Goal: Information Seeking & Learning: Learn about a topic

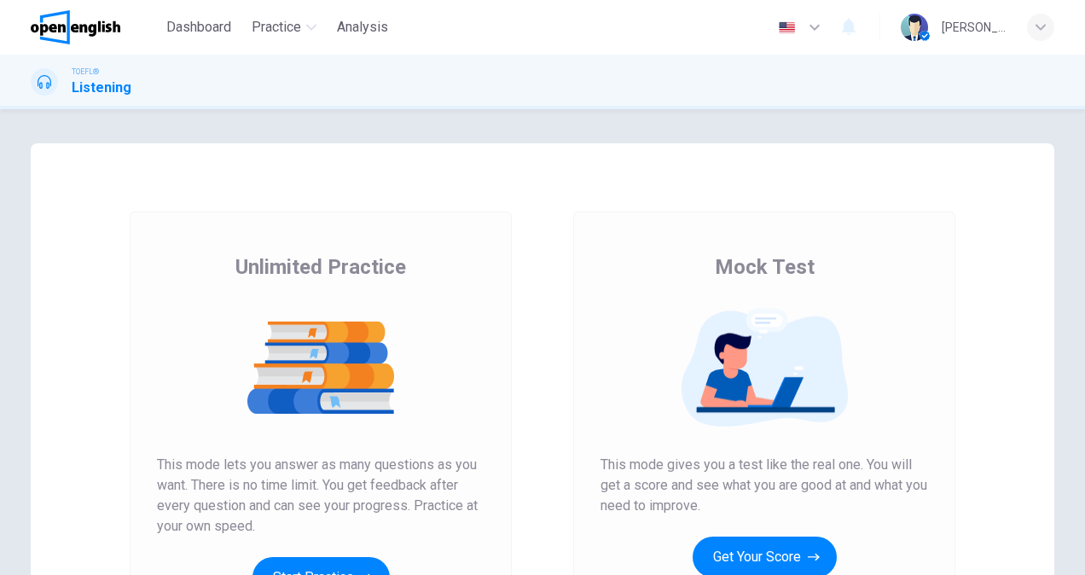
scroll to position [250, 0]
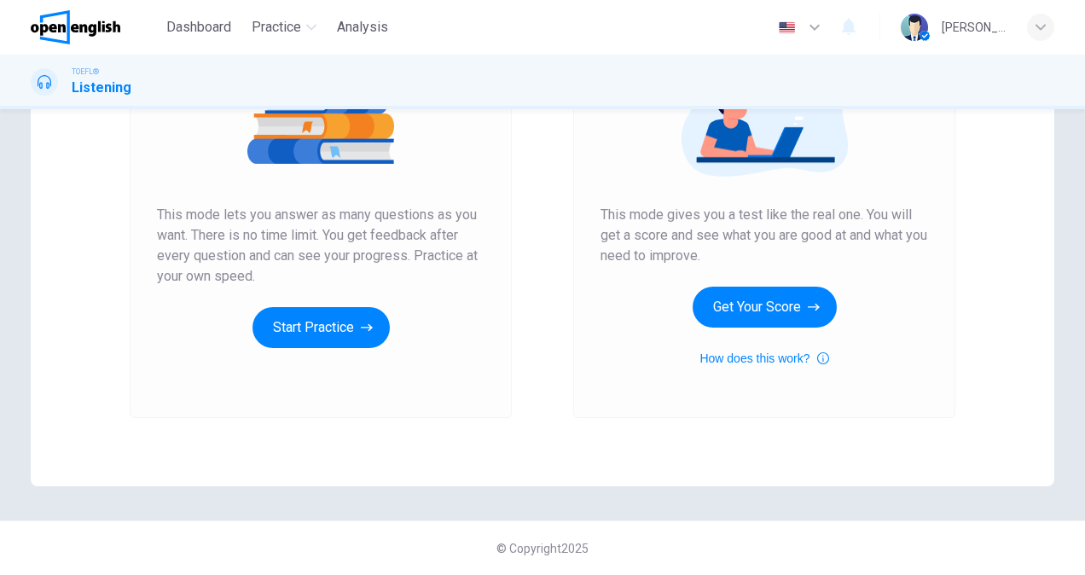
click at [667, 480] on div "Unlimited Practice Mock Test Unlimited Practice This mode lets you answer as ma…" at bounding box center [542, 189] width 1023 height 593
click at [773, 299] on button "Get Your Score" at bounding box center [765, 307] width 144 height 41
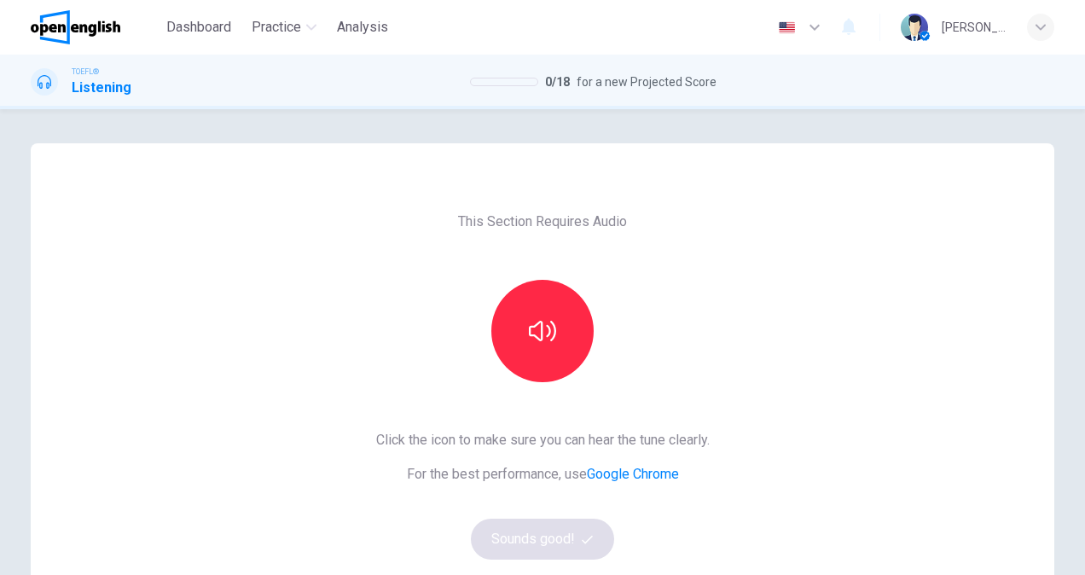
click at [490, 367] on div at bounding box center [542, 331] width 184 height 102
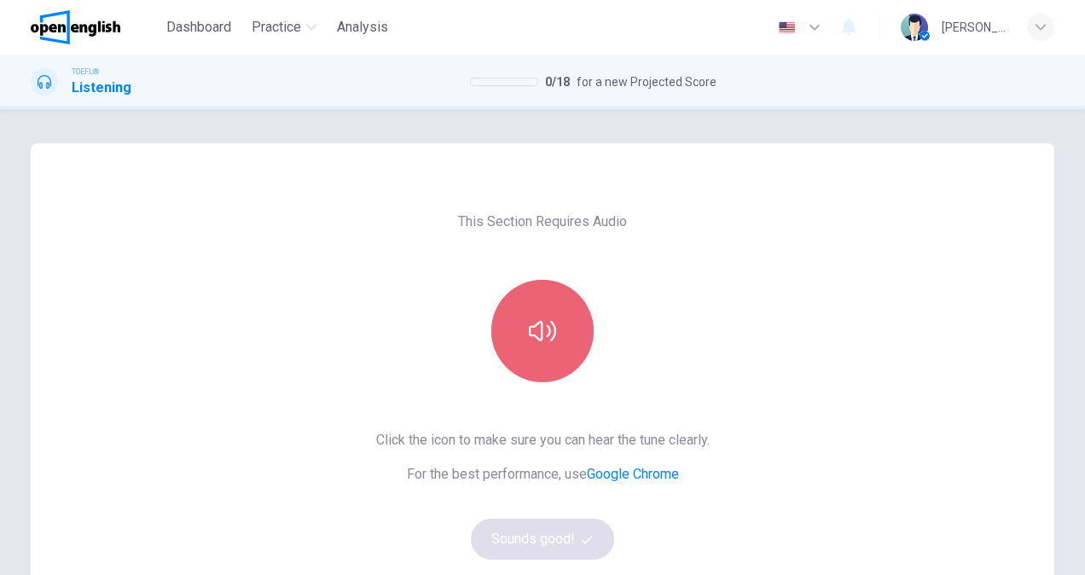
click at [554, 343] on button "button" at bounding box center [542, 331] width 102 height 102
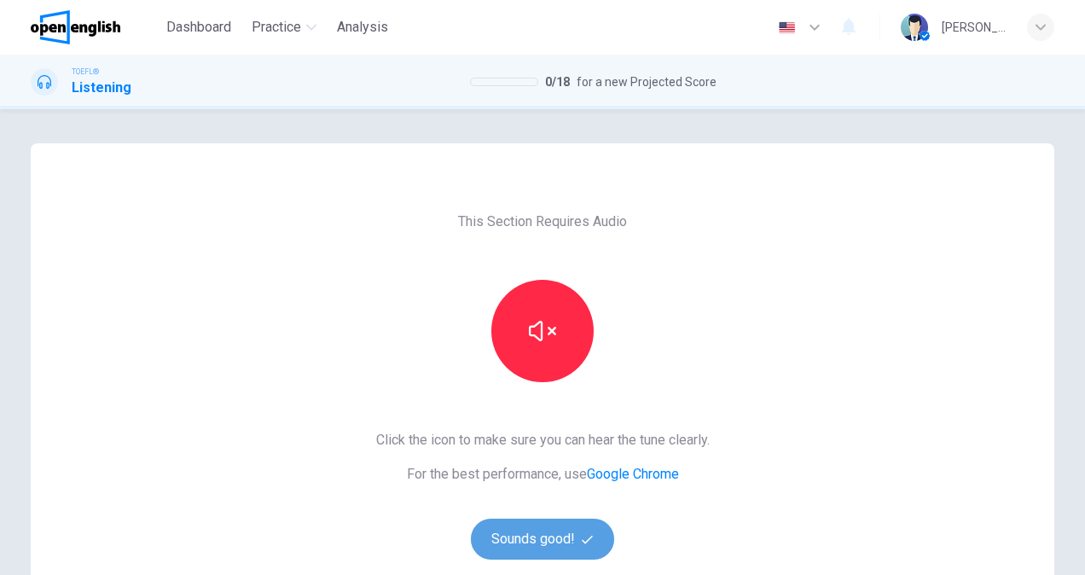
click at [527, 530] on button "Sounds good!" at bounding box center [542, 539] width 143 height 41
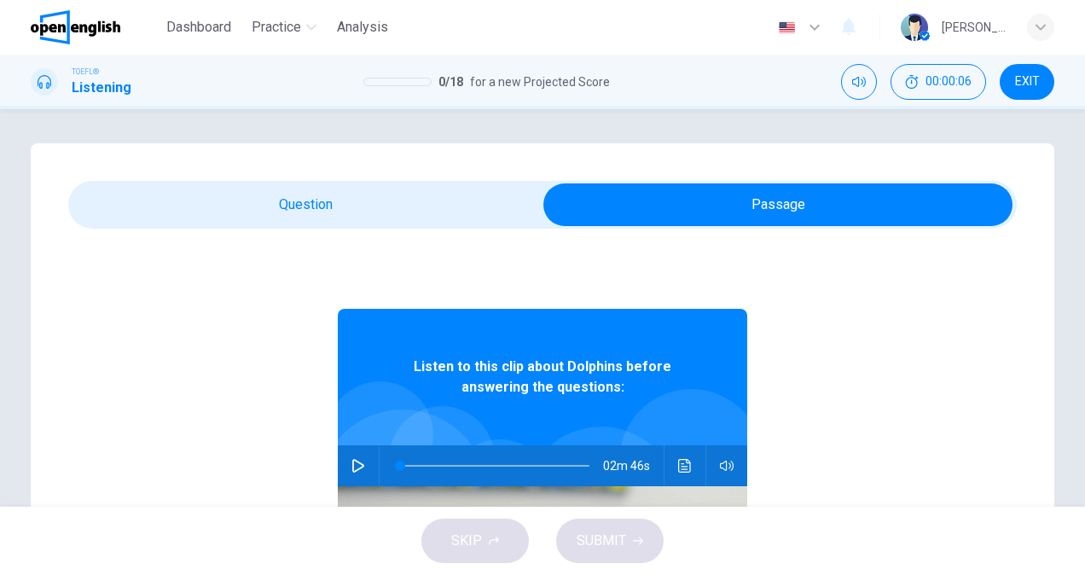
click at [353, 466] on icon "button" at bounding box center [358, 466] width 14 height 14
type input "**"
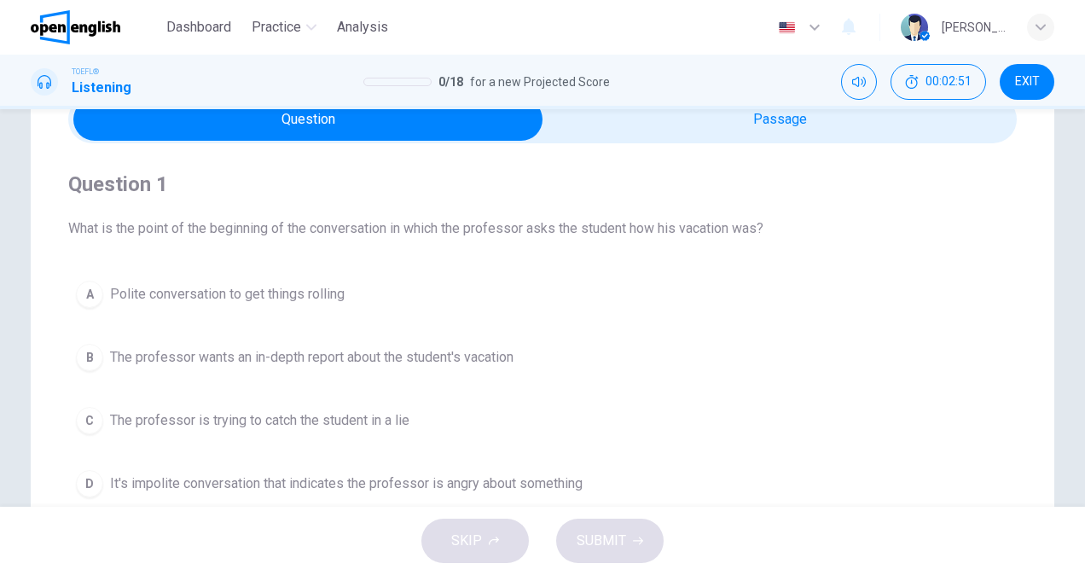
scroll to position [171, 0]
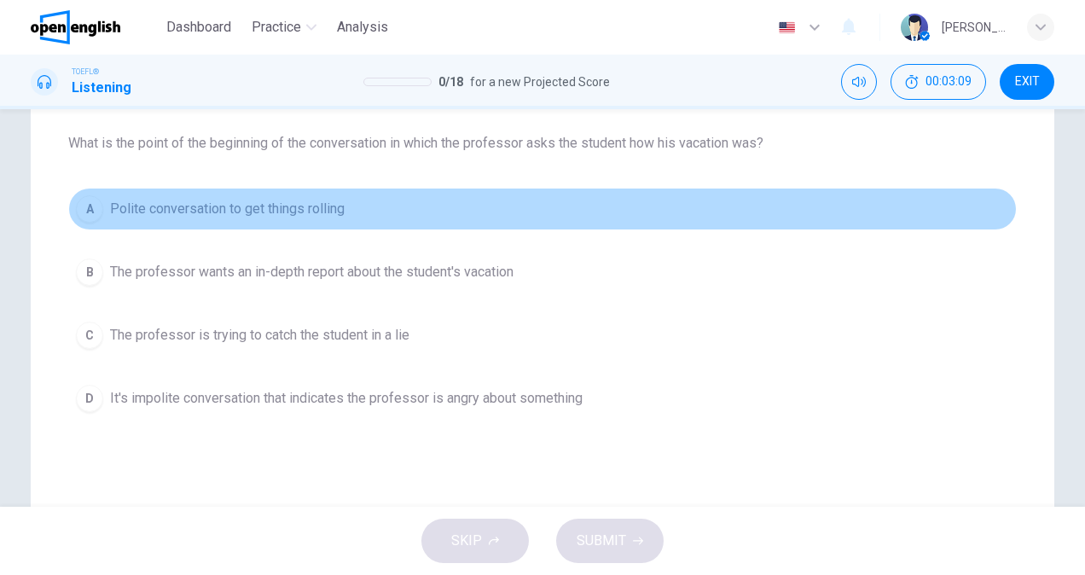
click at [339, 217] on span "Polite conversation to get things rolling" at bounding box center [227, 209] width 235 height 20
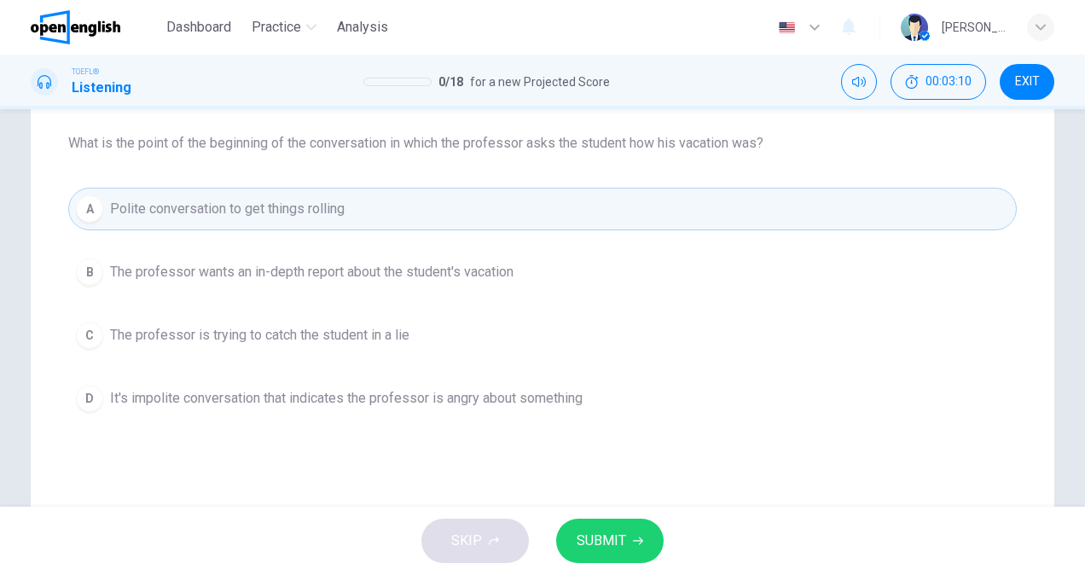
click at [599, 541] on span "SUBMIT" at bounding box center [601, 541] width 49 height 24
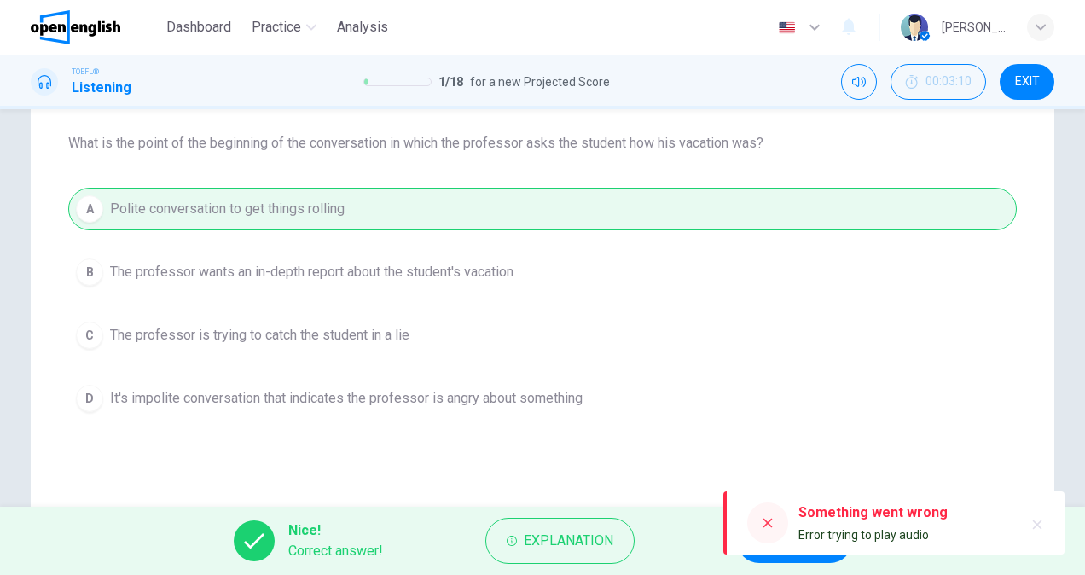
click at [763, 524] on icon at bounding box center [768, 523] width 14 height 14
click at [771, 556] on button "NEXT" at bounding box center [794, 541] width 115 height 44
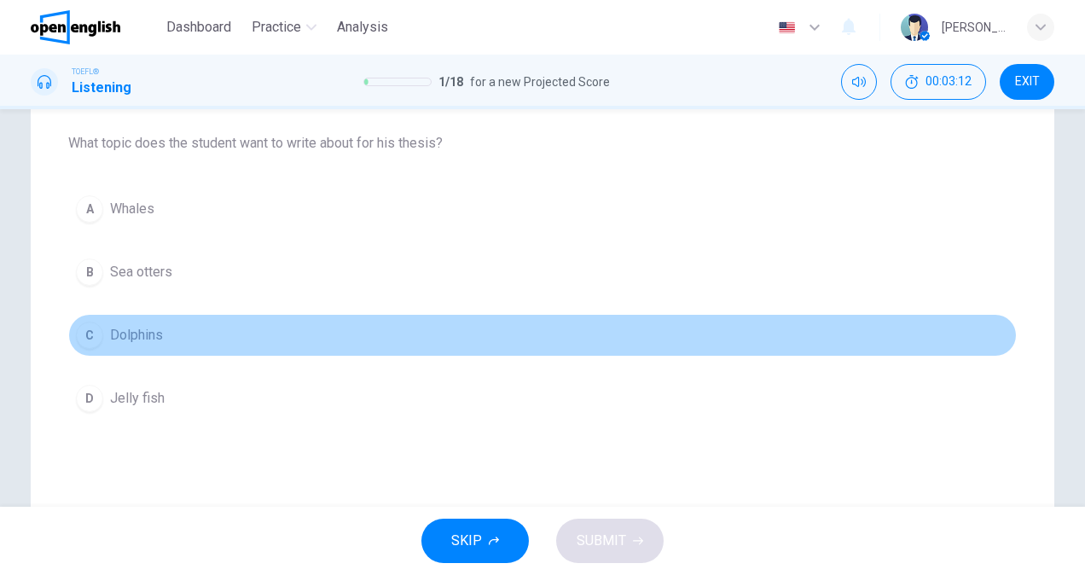
click at [142, 333] on span "Dolphins" at bounding box center [136, 335] width 53 height 20
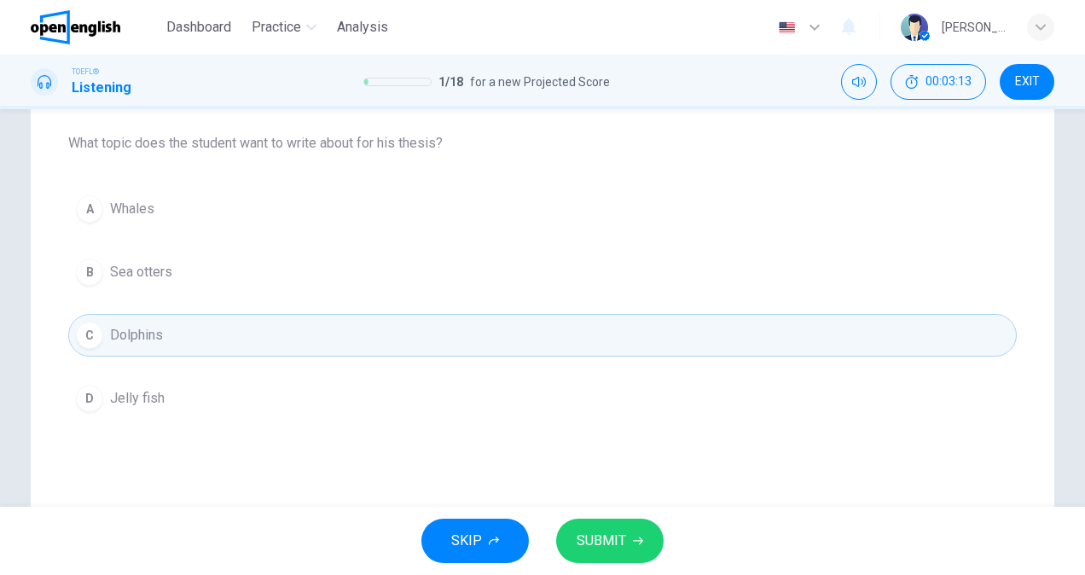
click at [612, 539] on span "SUBMIT" at bounding box center [601, 541] width 49 height 24
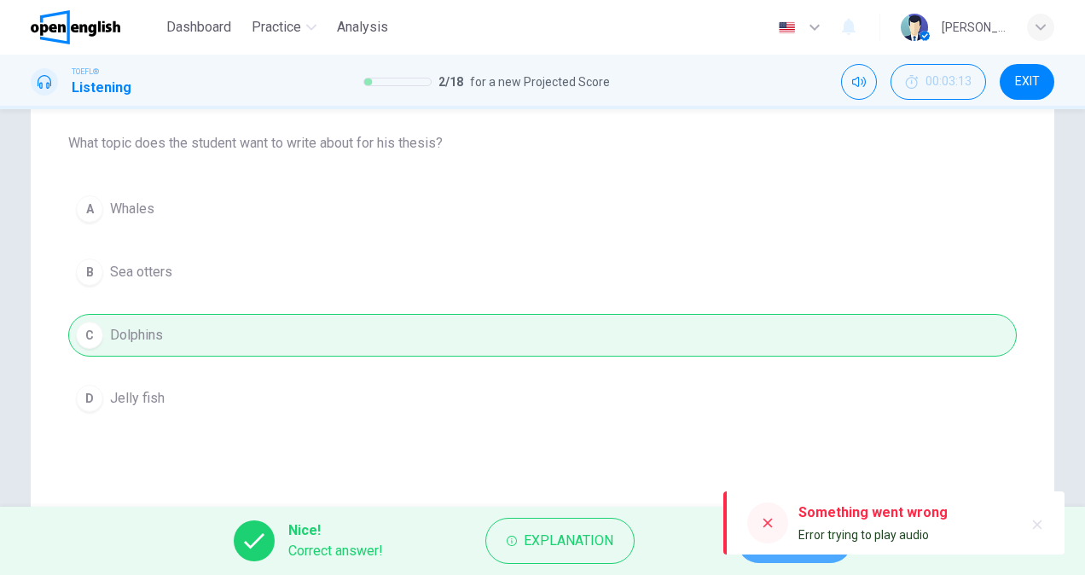
click at [797, 556] on button "NEXT" at bounding box center [794, 541] width 115 height 44
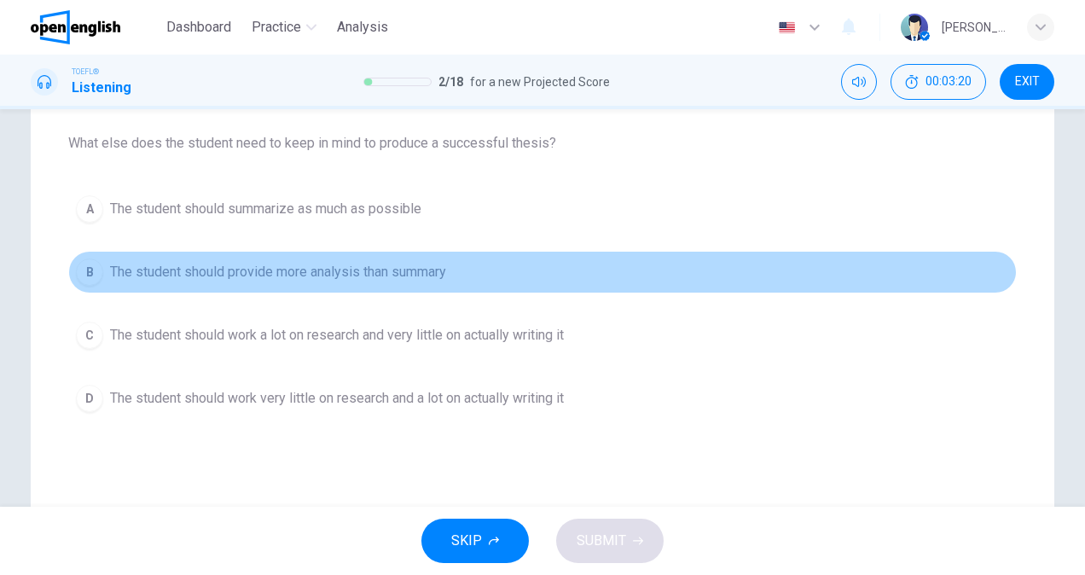
click at [244, 279] on span "The student should provide more analysis than summary" at bounding box center [278, 272] width 336 height 20
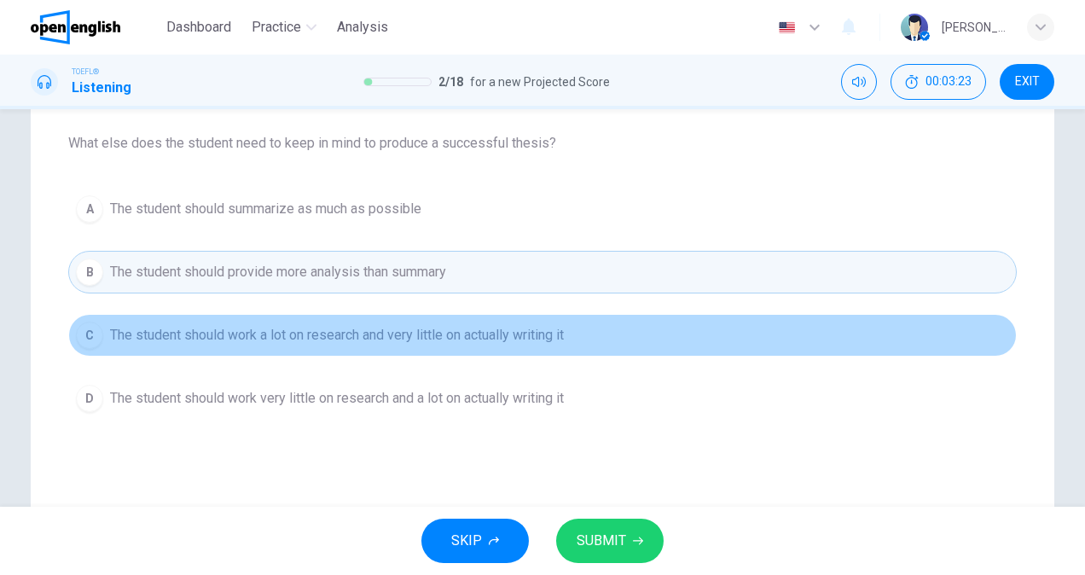
click at [411, 329] on span "The student should work a lot on research and very little on actually writing it" at bounding box center [337, 335] width 454 height 20
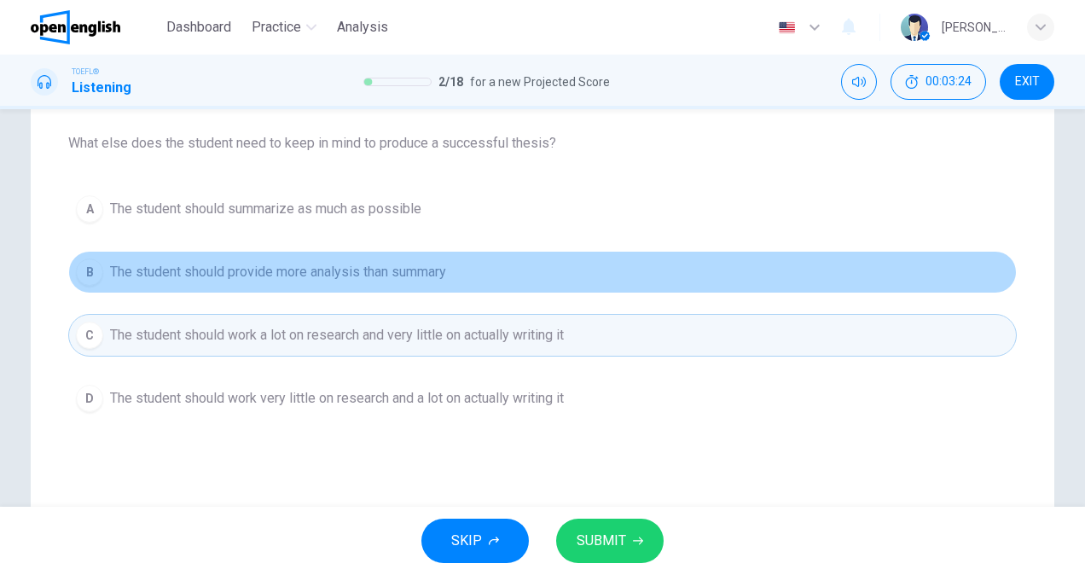
click at [350, 274] on span "The student should provide more analysis than summary" at bounding box center [278, 272] width 336 height 20
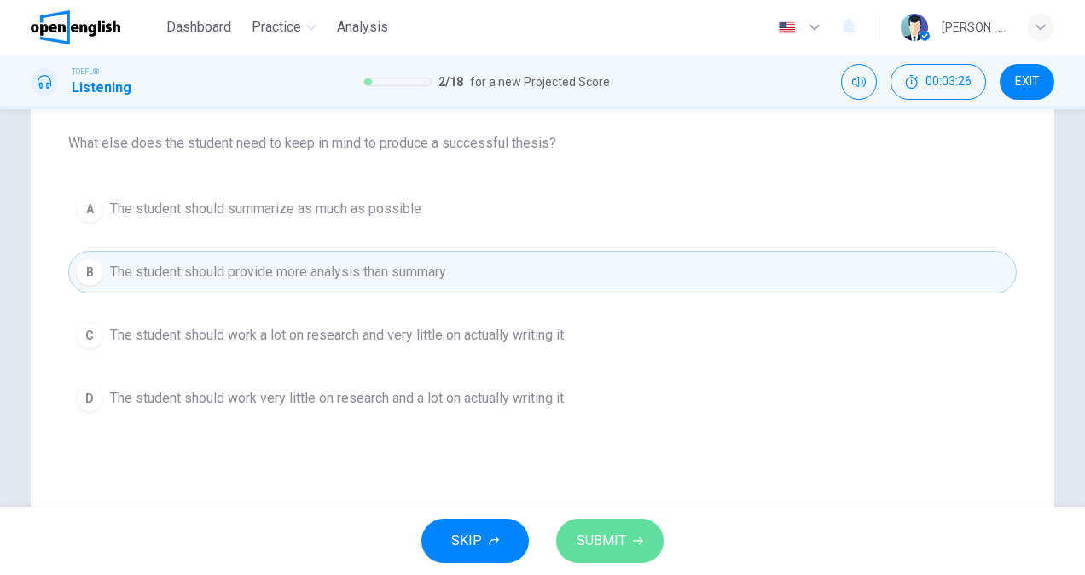
click at [628, 526] on button "SUBMIT" at bounding box center [609, 541] width 107 height 44
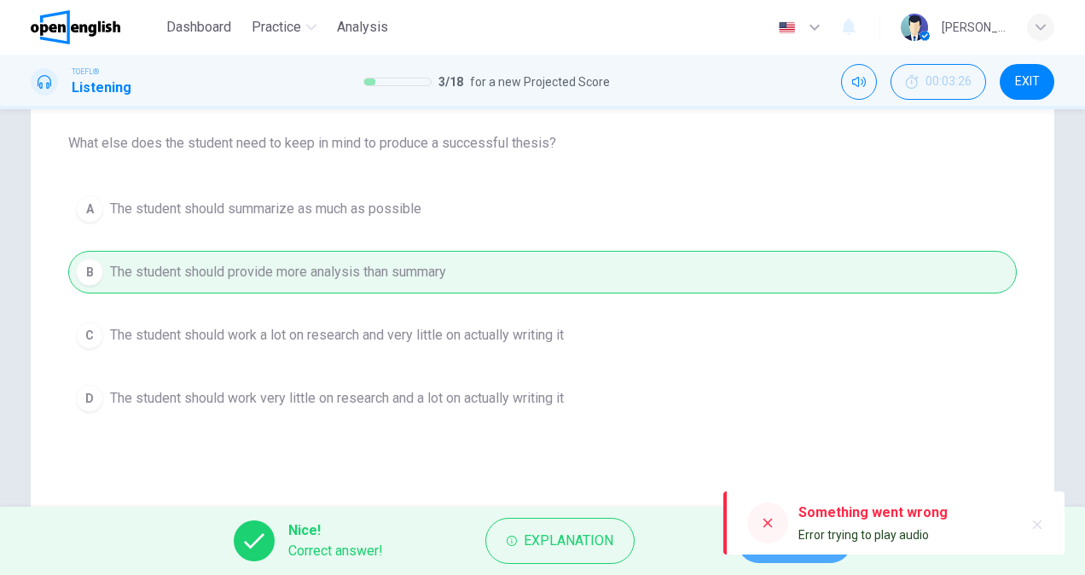
click at [784, 554] on button "NEXT" at bounding box center [794, 541] width 115 height 44
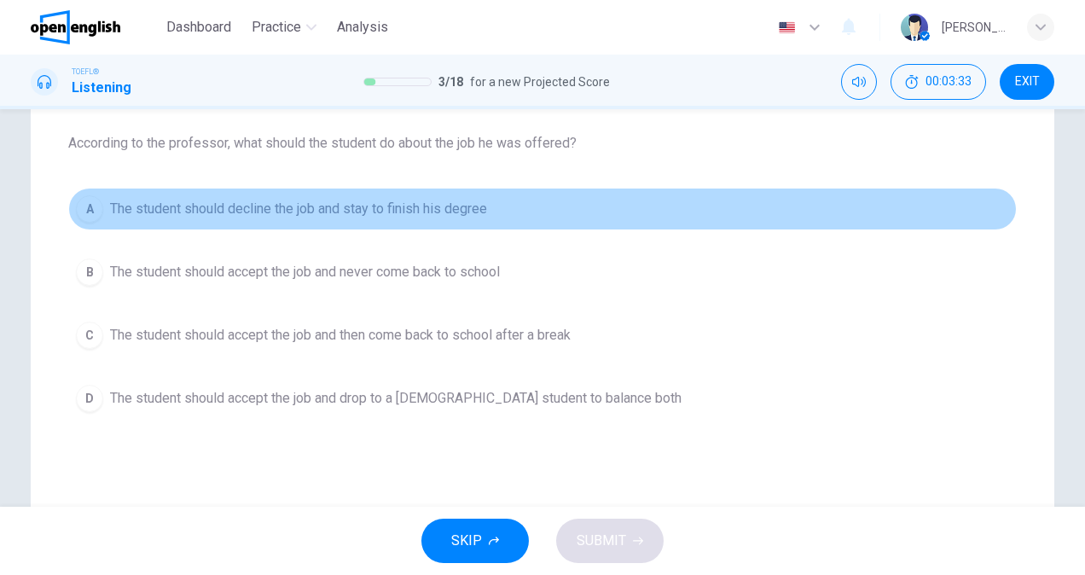
click at [423, 213] on span "The student should decline the job and stay to finish his degree" at bounding box center [298, 209] width 377 height 20
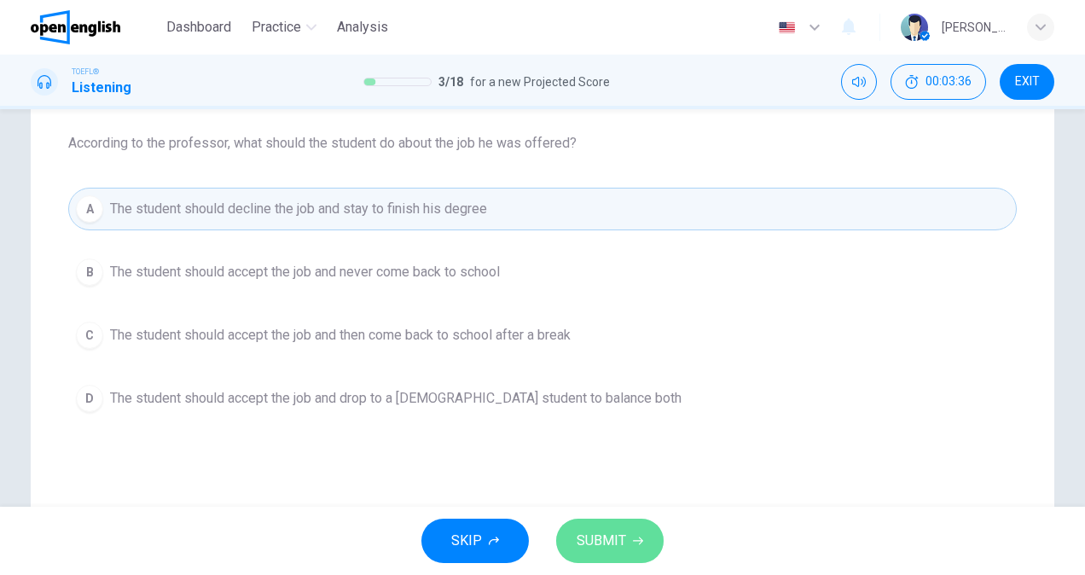
click at [613, 542] on span "SUBMIT" at bounding box center [601, 541] width 49 height 24
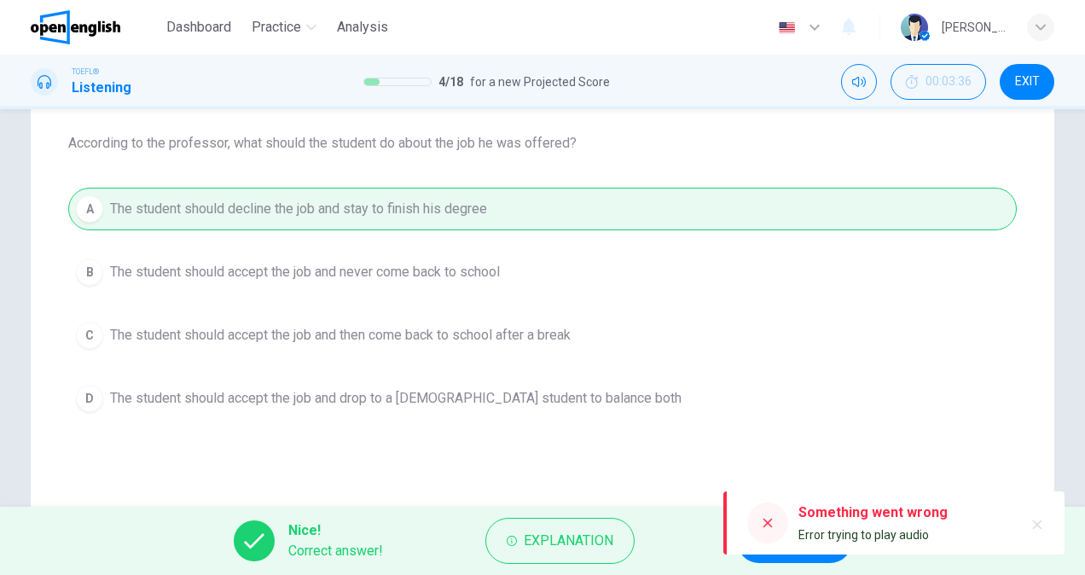
click at [761, 558] on button "NEXT" at bounding box center [794, 541] width 115 height 44
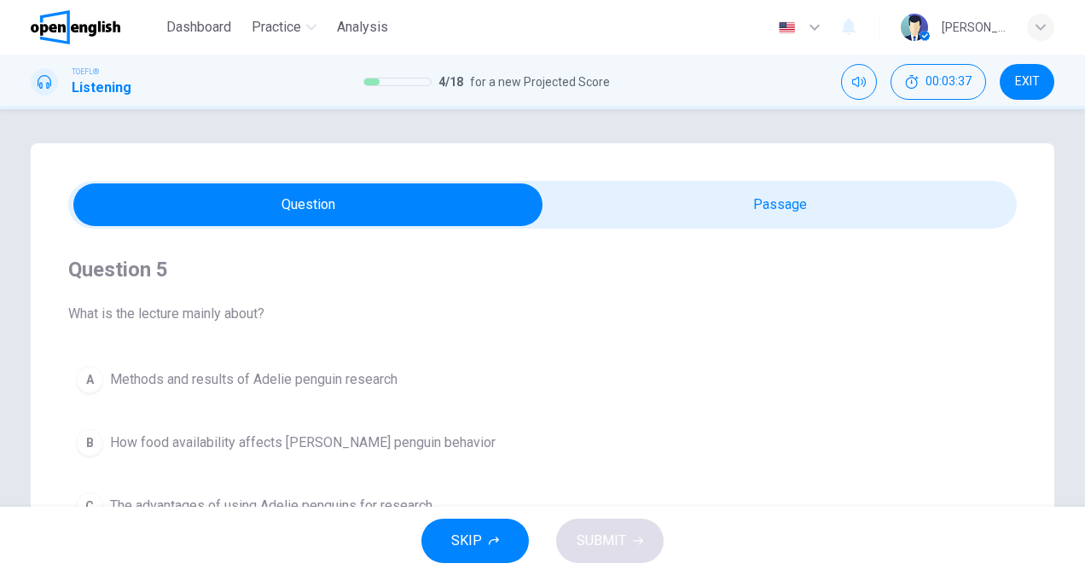
scroll to position [85, 0]
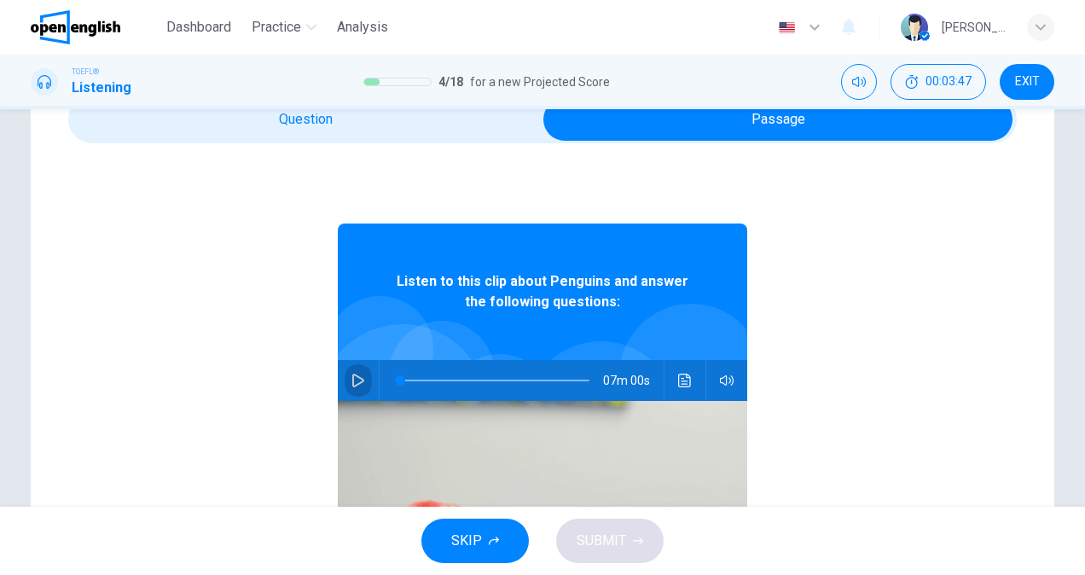
click at [352, 382] on icon "button" at bounding box center [358, 381] width 12 height 14
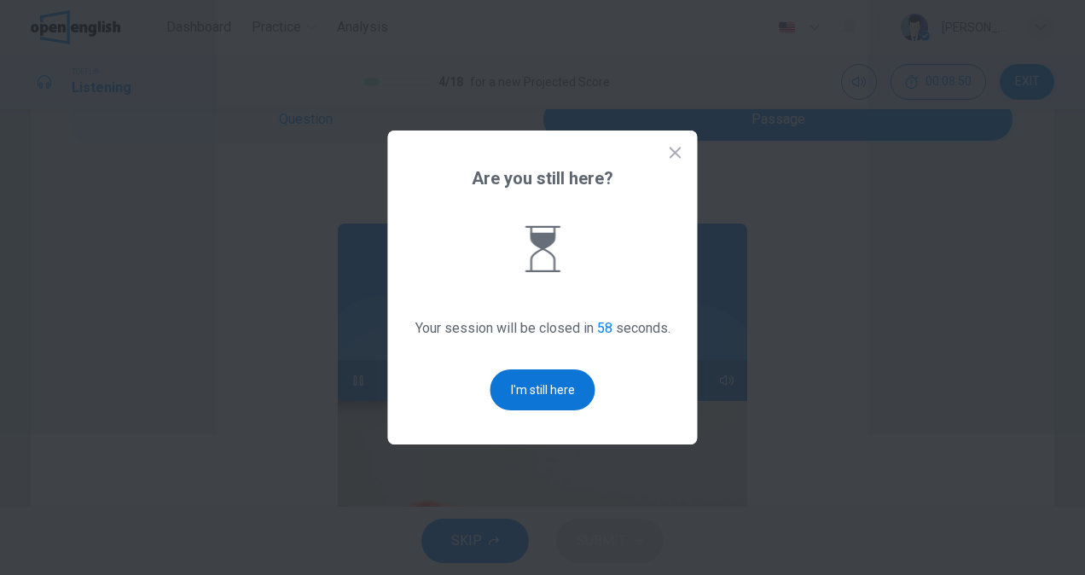
click at [562, 396] on button "I'm still here" at bounding box center [542, 389] width 105 height 41
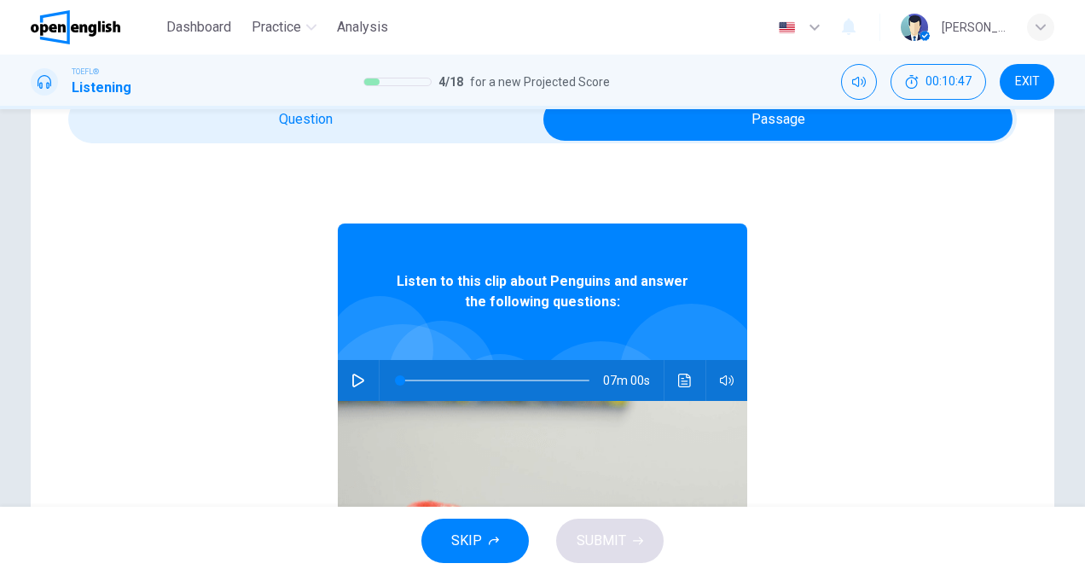
type input "*"
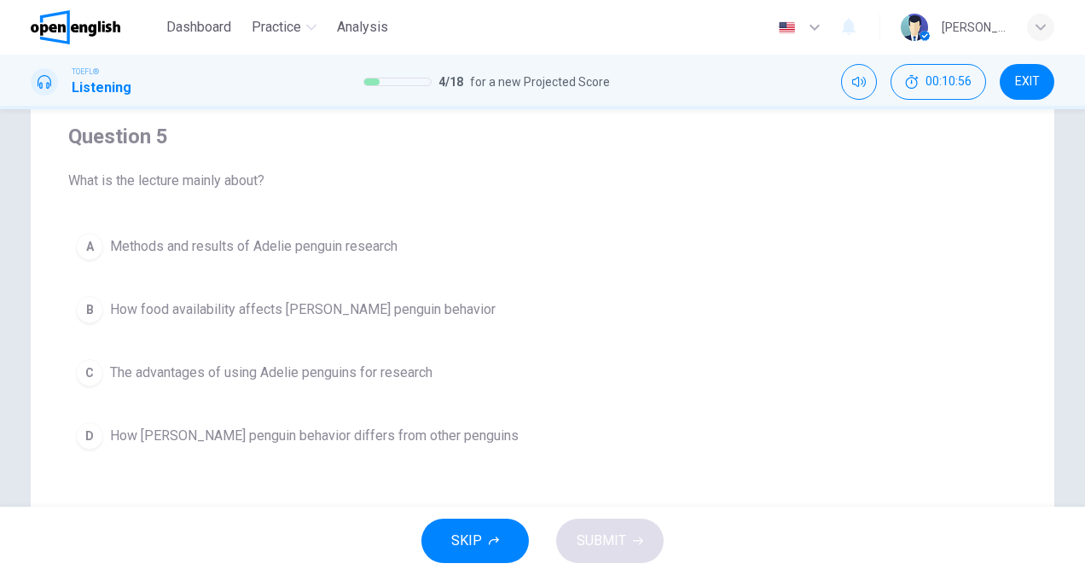
scroll to position [171, 0]
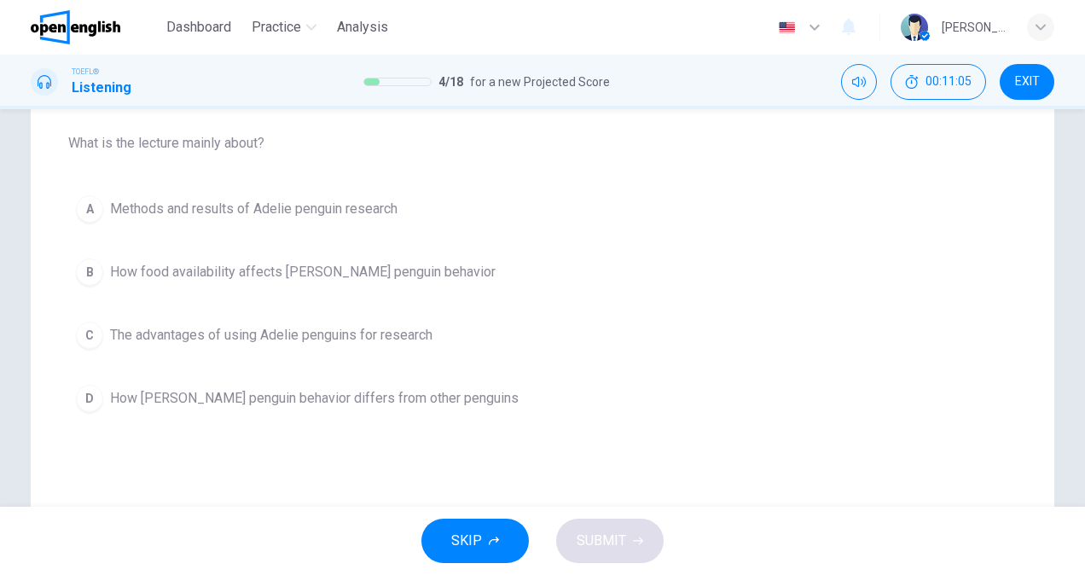
click at [344, 212] on span "Methods and results of Adelie penguin research" at bounding box center [253, 209] width 287 height 20
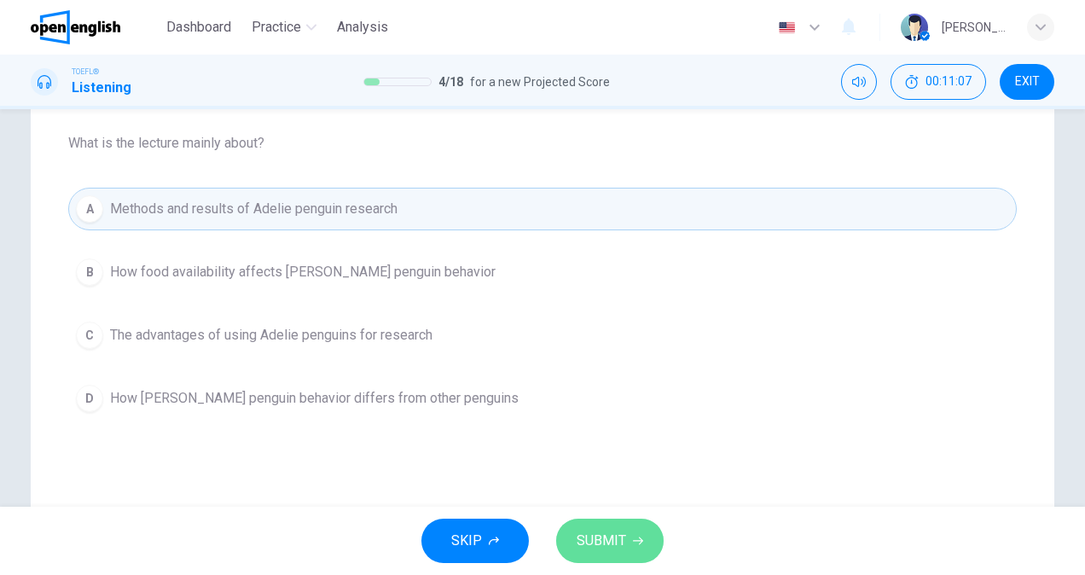
click at [623, 541] on span "SUBMIT" at bounding box center [601, 541] width 49 height 24
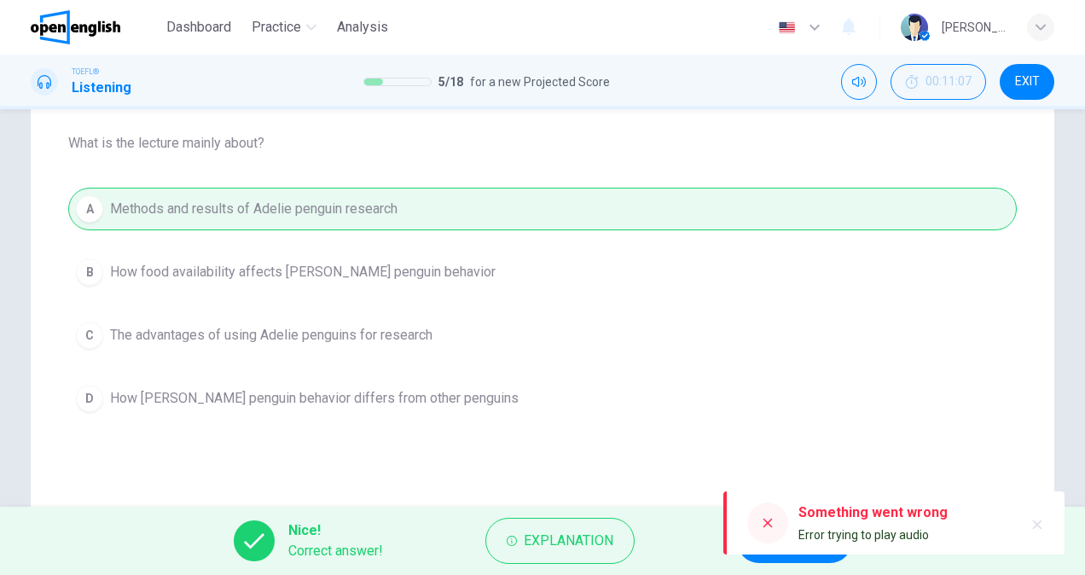
click at [762, 555] on button "NEXT" at bounding box center [794, 541] width 115 height 44
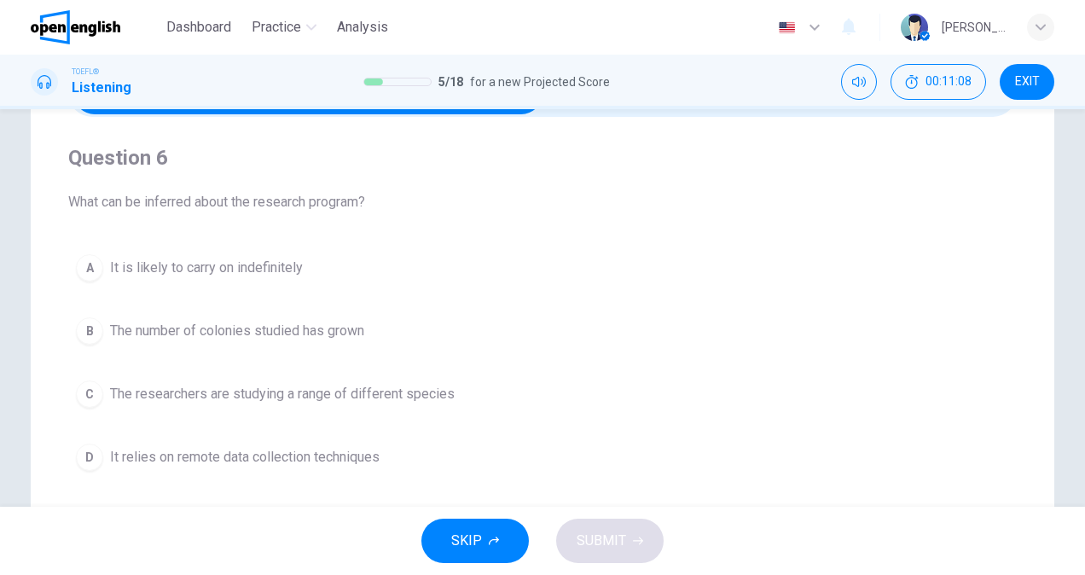
scroll to position [85, 0]
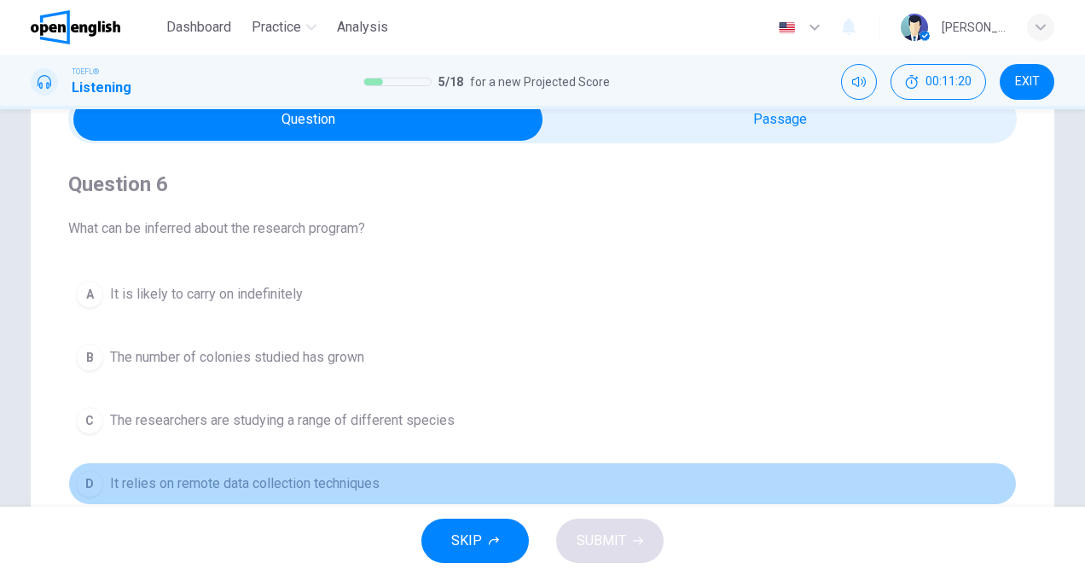
click at [191, 484] on span "It relies on remote data collection techniques" at bounding box center [244, 483] width 269 height 20
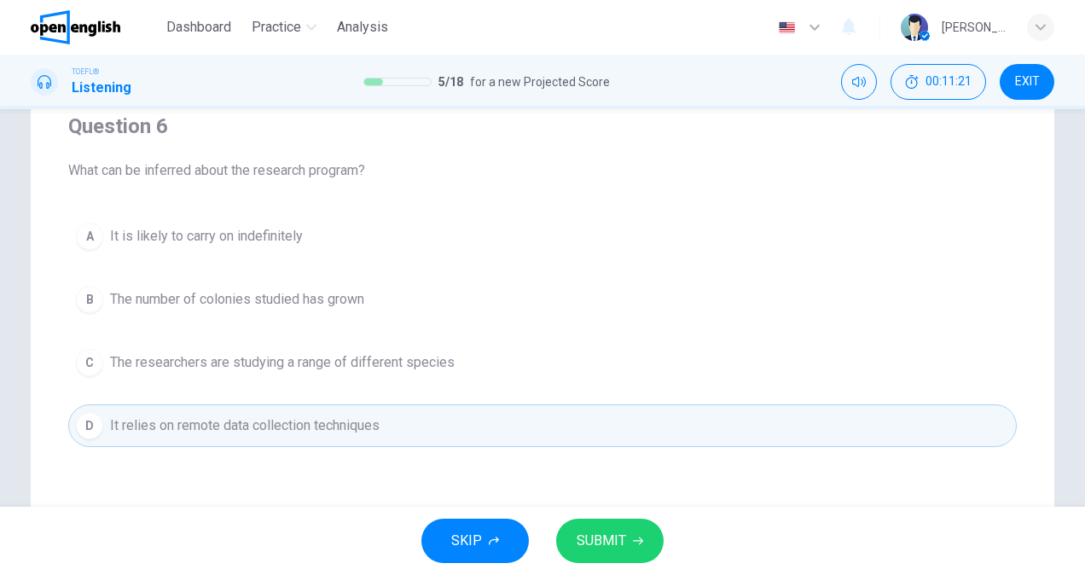
scroll to position [171, 0]
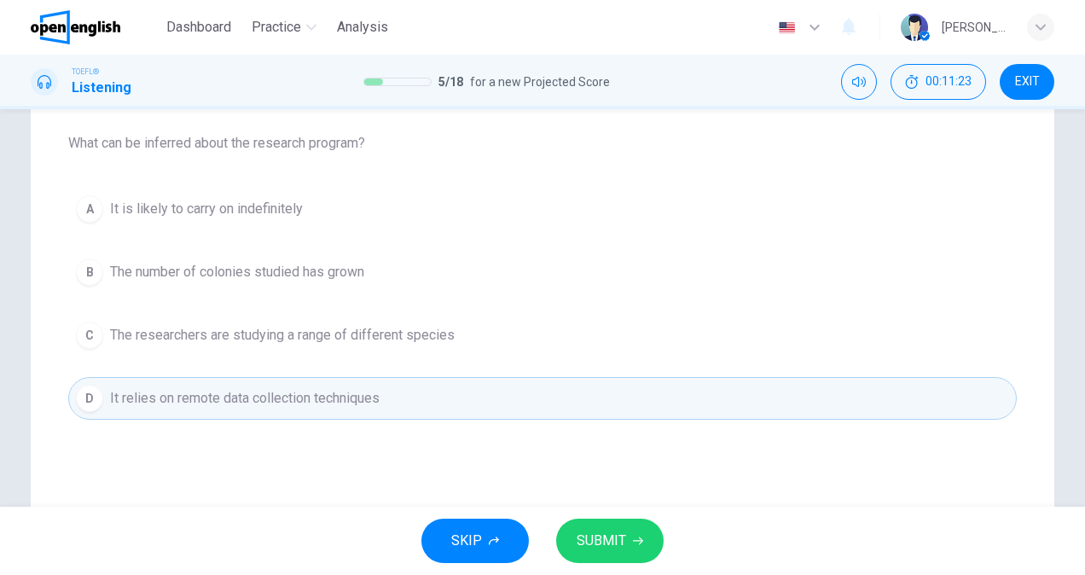
click at [606, 531] on span "SUBMIT" at bounding box center [601, 541] width 49 height 24
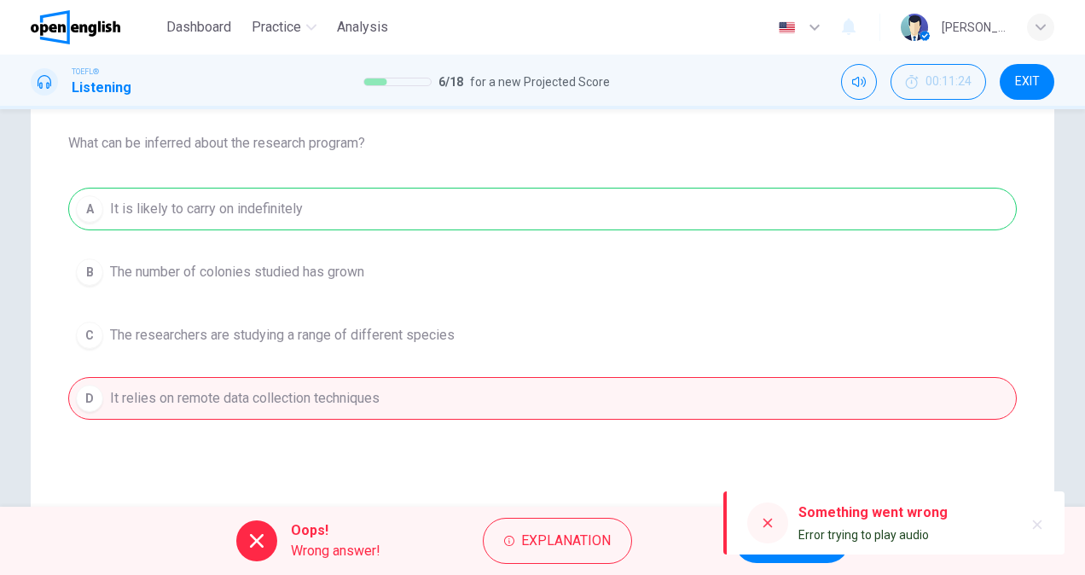
click at [777, 553] on div "Something went wrong Error trying to play audio" at bounding box center [893, 522] width 341 height 63
click at [768, 524] on icon at bounding box center [767, 523] width 9 height 9
click at [1037, 523] on icon "button" at bounding box center [1037, 524] width 9 height 9
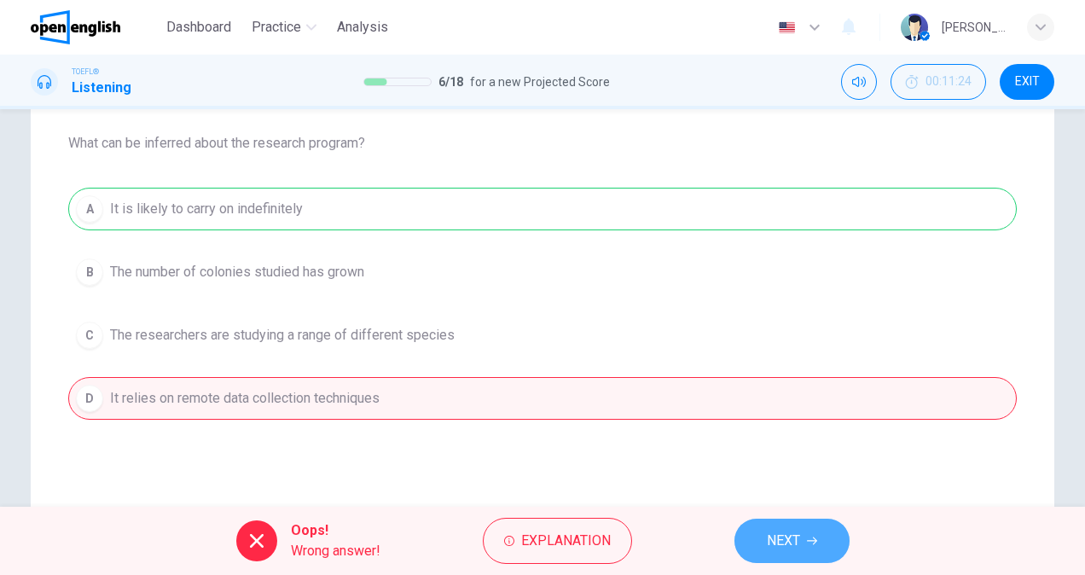
click at [782, 534] on span "NEXT" at bounding box center [783, 541] width 33 height 24
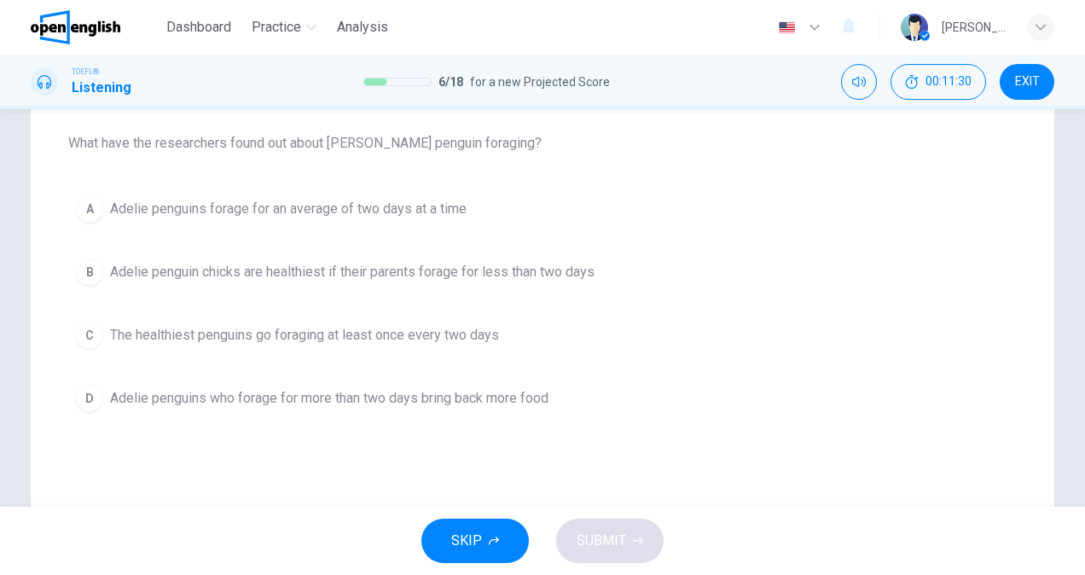
click at [409, 212] on span "Adelie penguins forage for an average of two days at a time" at bounding box center [288, 209] width 356 height 20
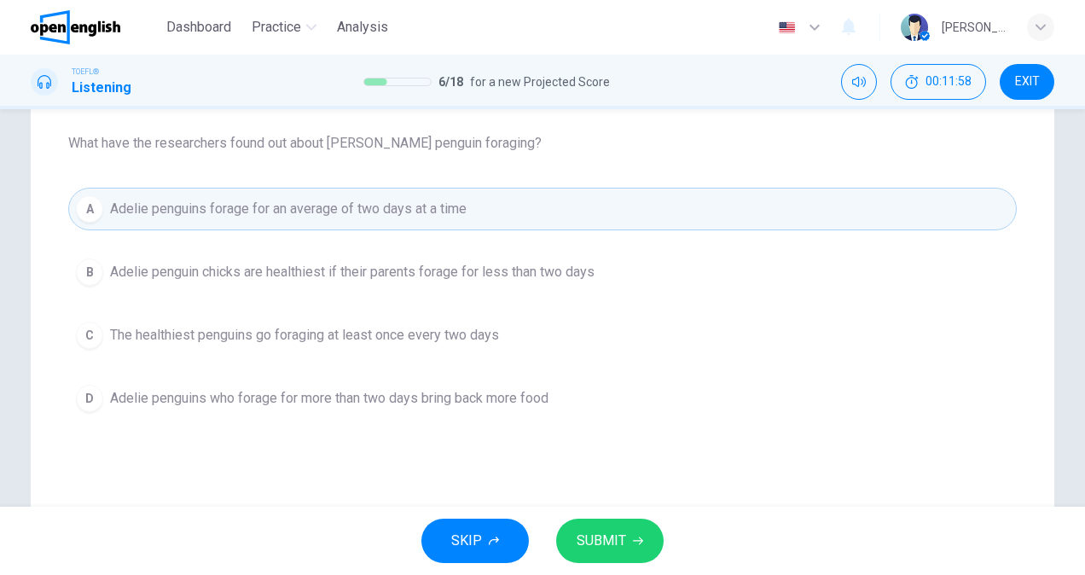
click at [588, 539] on span "SUBMIT" at bounding box center [601, 541] width 49 height 24
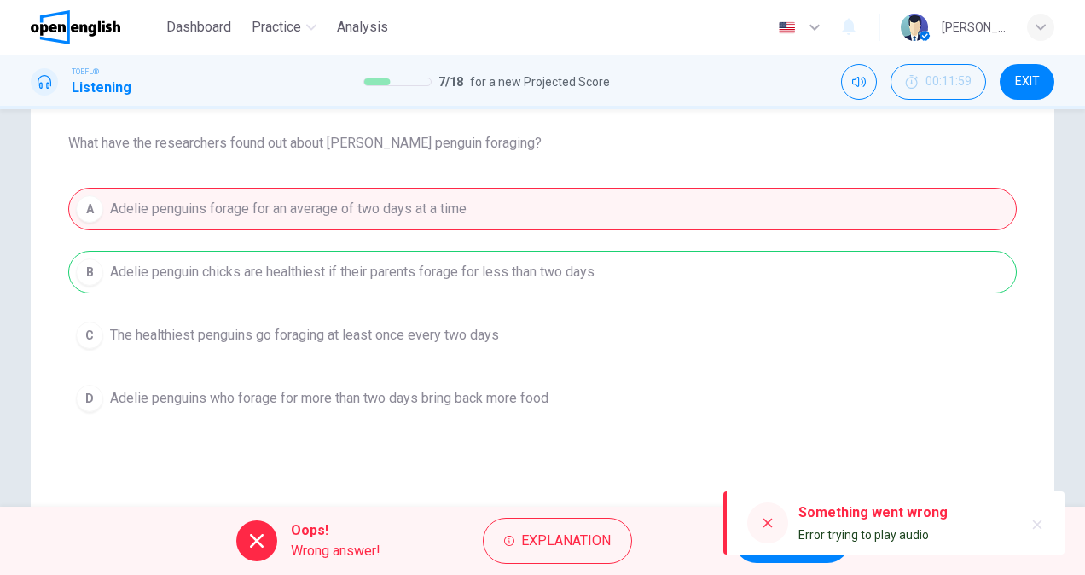
click at [761, 527] on icon at bounding box center [768, 523] width 14 height 14
click at [779, 558] on button "NEXT" at bounding box center [791, 541] width 115 height 44
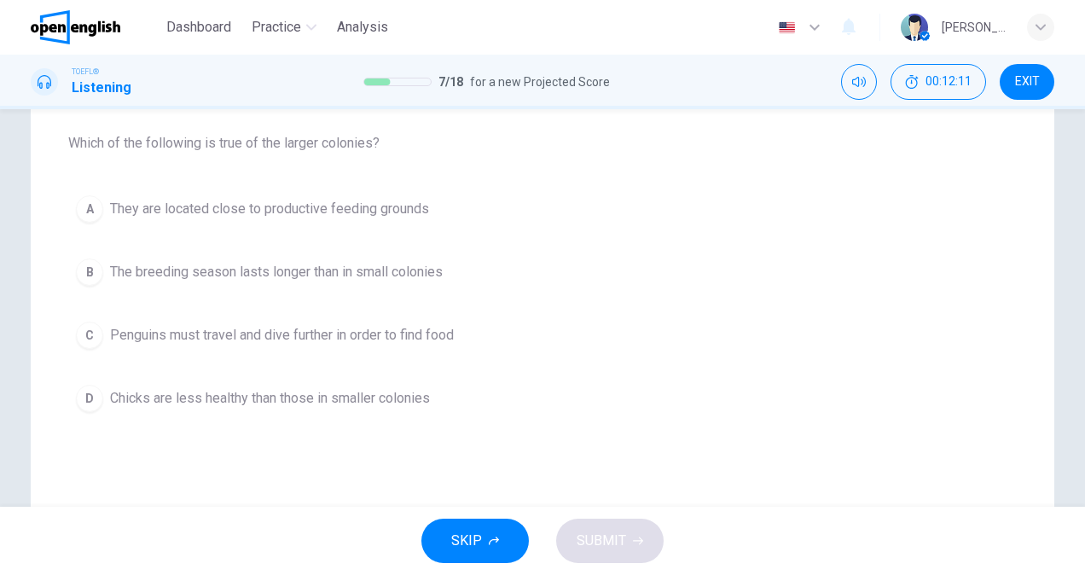
click at [406, 338] on span "Penguins must travel and dive further in order to find food" at bounding box center [282, 335] width 344 height 20
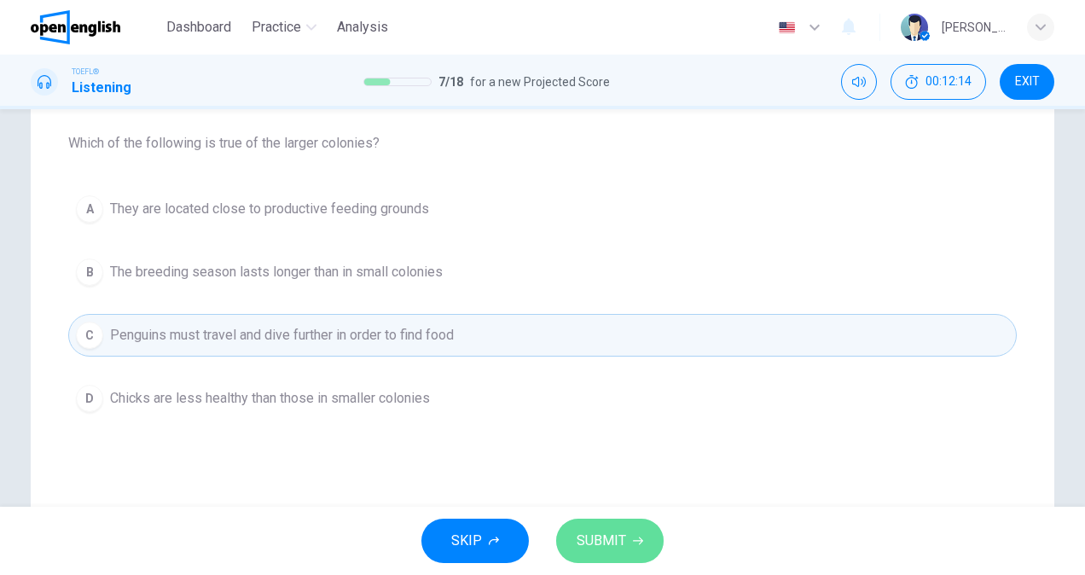
click at [599, 548] on span "SUBMIT" at bounding box center [601, 541] width 49 height 24
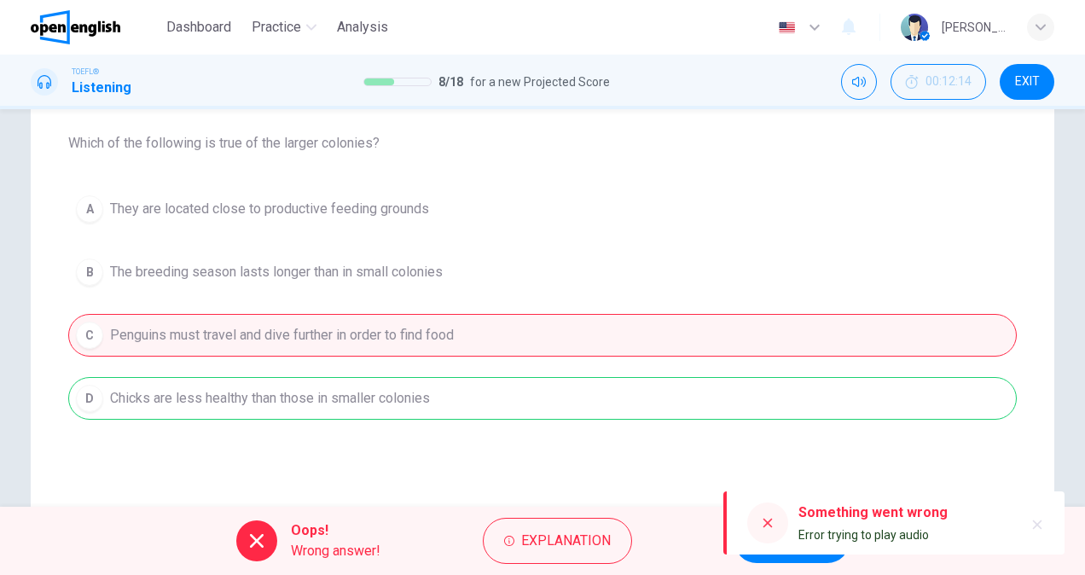
click at [795, 556] on button "NEXT" at bounding box center [791, 541] width 115 height 44
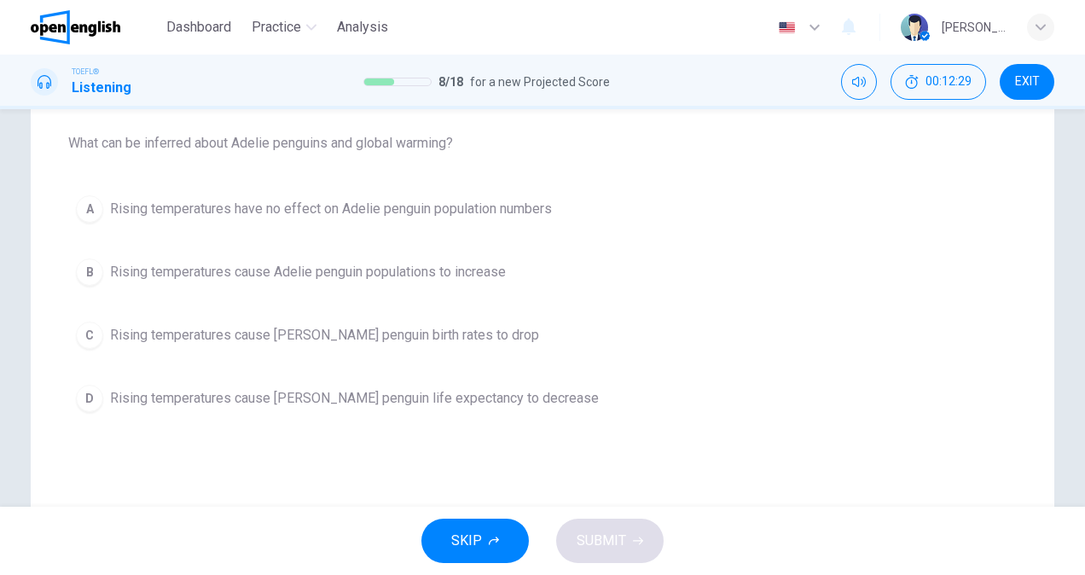
click at [250, 259] on button "B Rising temperatures cause Adelie penguin populations to increase" at bounding box center [542, 272] width 948 height 43
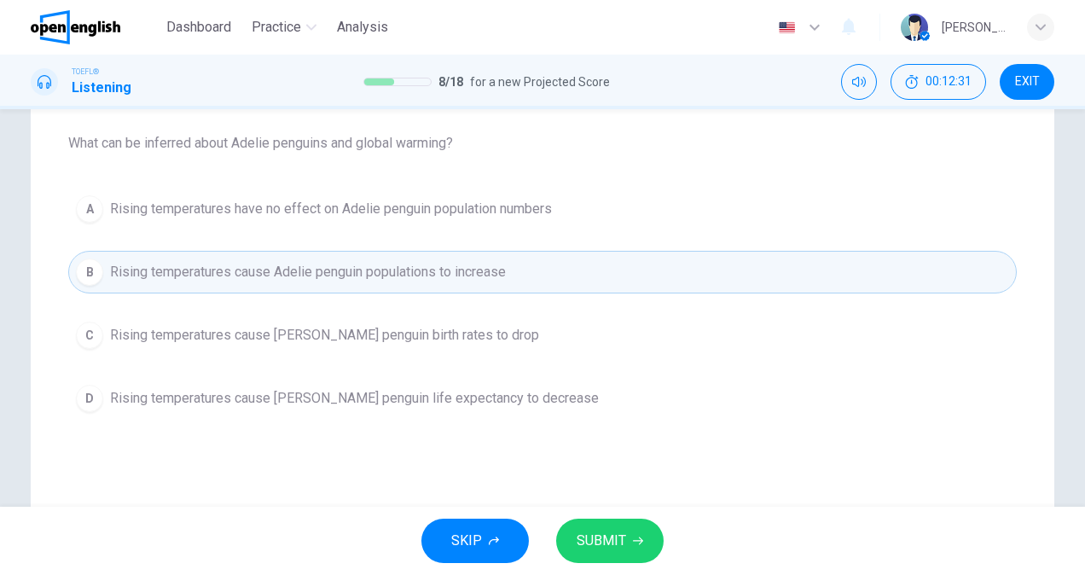
click at [249, 333] on span "Rising temperatures cause [PERSON_NAME] penguin birth rates to drop" at bounding box center [324, 335] width 429 height 20
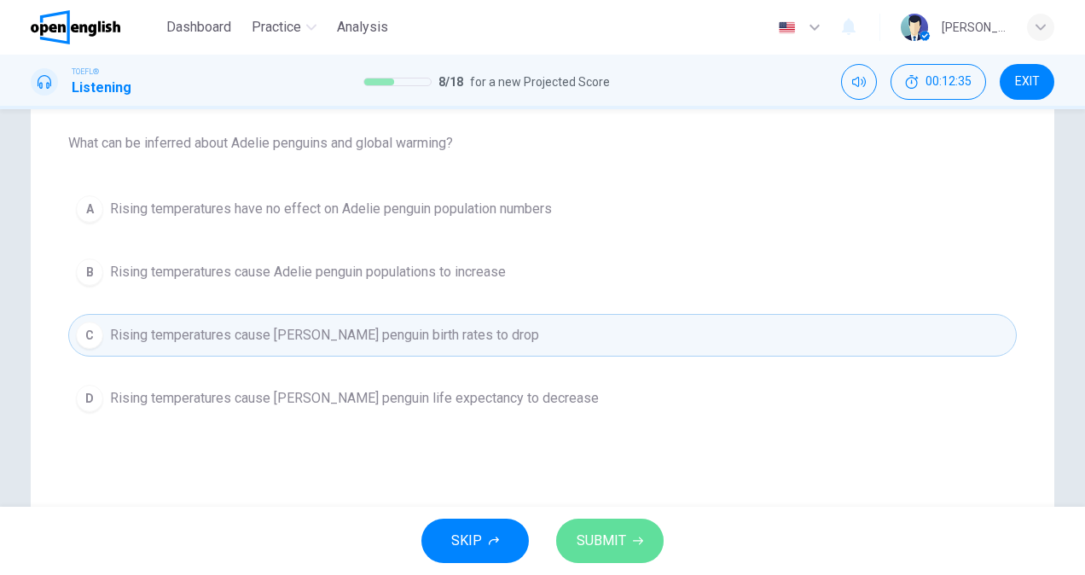
click at [617, 544] on span "SUBMIT" at bounding box center [601, 541] width 49 height 24
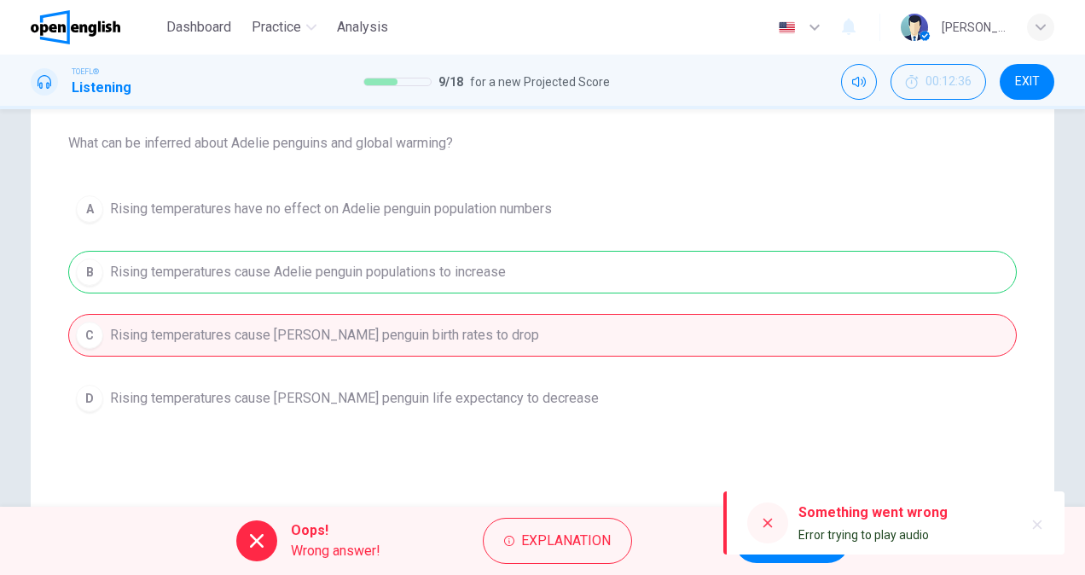
click at [768, 526] on icon at bounding box center [768, 523] width 14 height 14
click at [791, 556] on button "NEXT" at bounding box center [791, 541] width 115 height 44
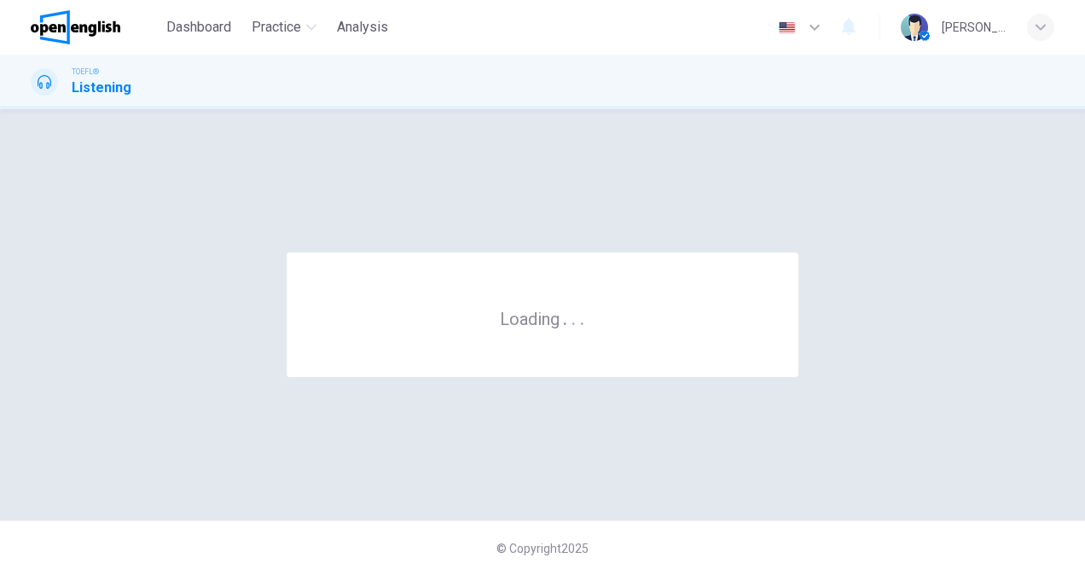
scroll to position [0, 0]
